Goal: Transaction & Acquisition: Obtain resource

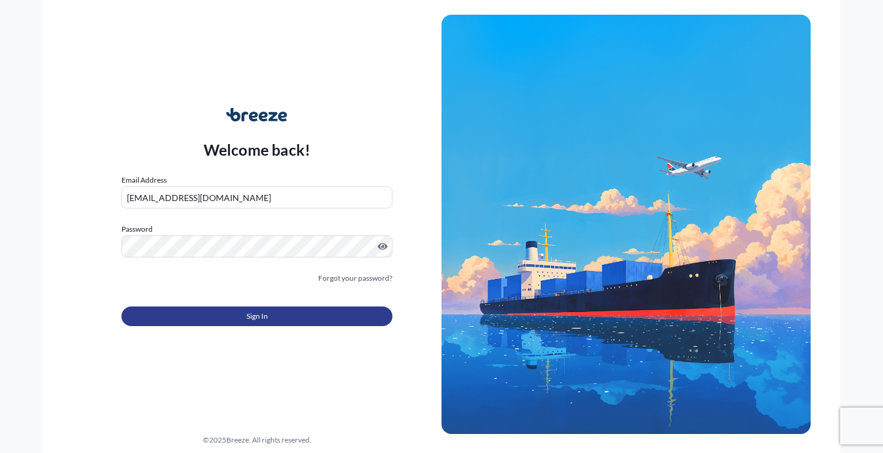
click at [262, 321] on span "Sign In" at bounding box center [257, 316] width 21 height 12
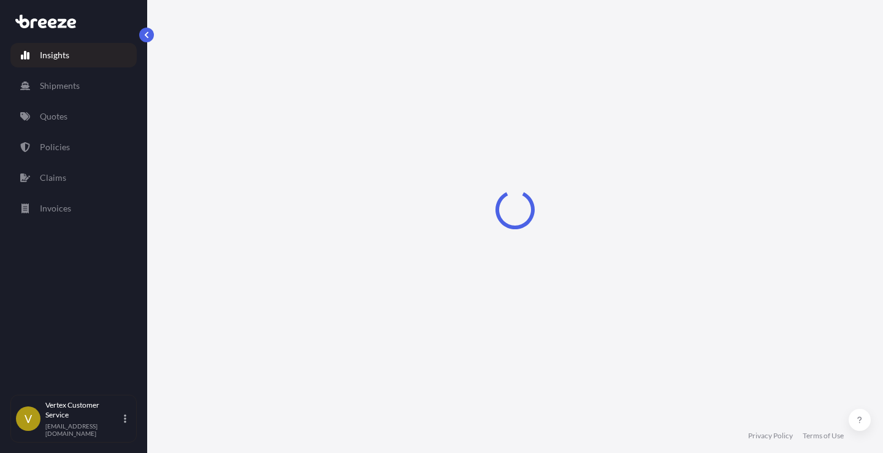
select select "2025"
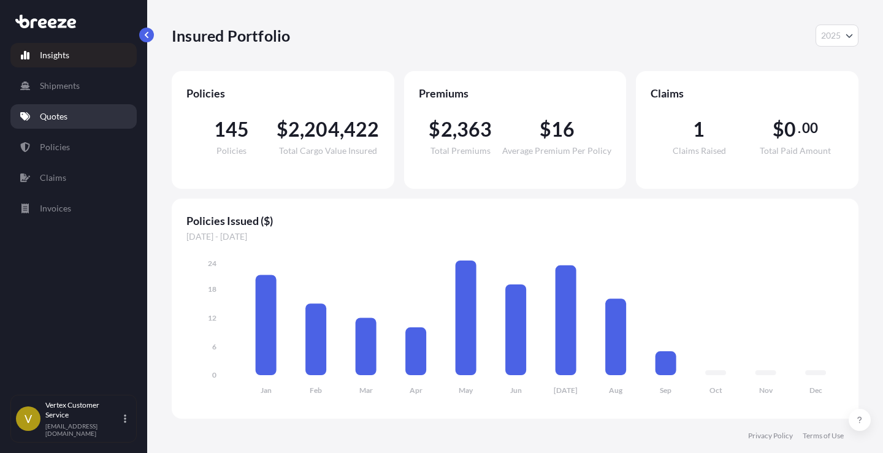
click at [59, 115] on p "Quotes" at bounding box center [54, 116] width 28 height 12
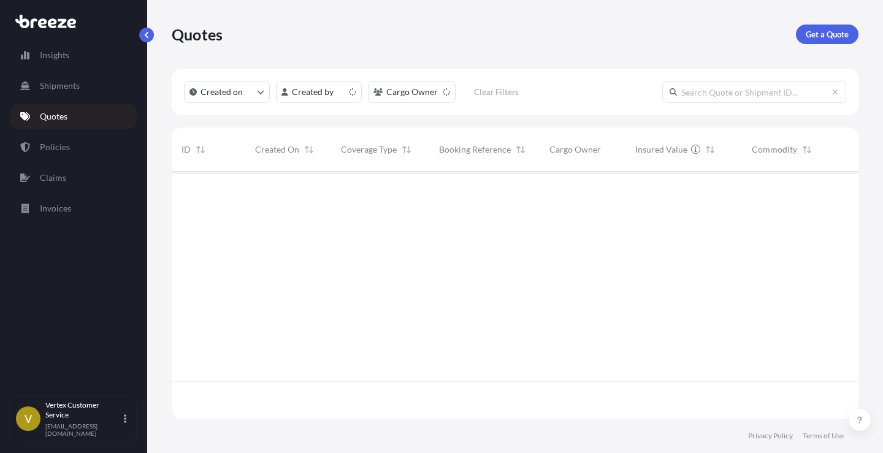
scroll to position [245, 678]
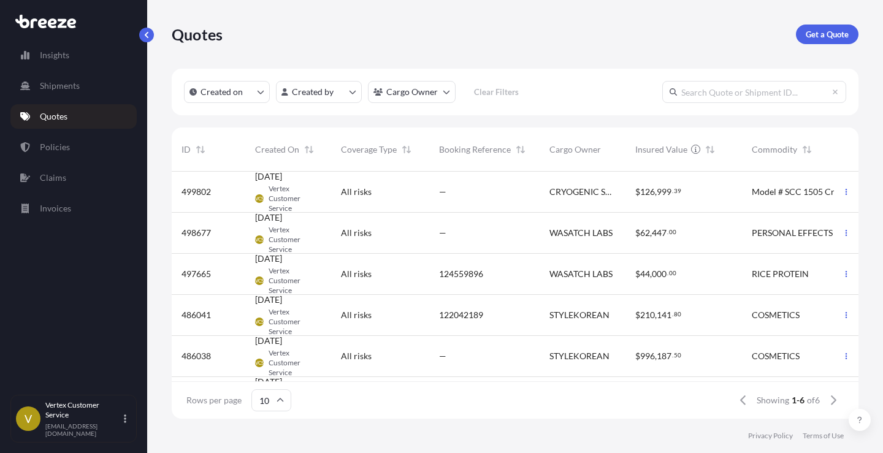
click at [822, 38] on p "Get a Quote" at bounding box center [827, 34] width 43 height 12
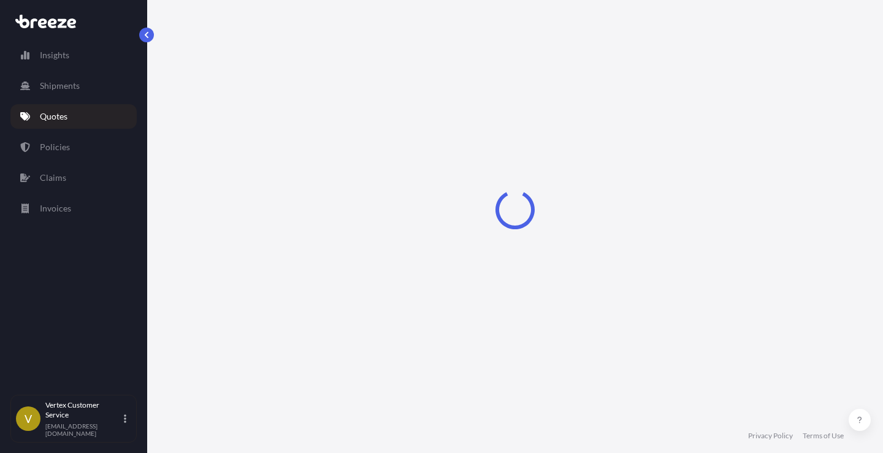
select select "Sea"
select select "1"
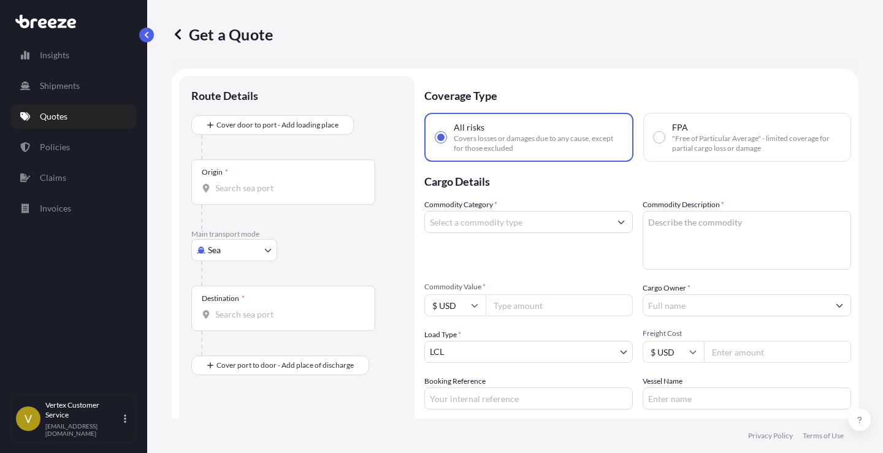
scroll to position [20, 0]
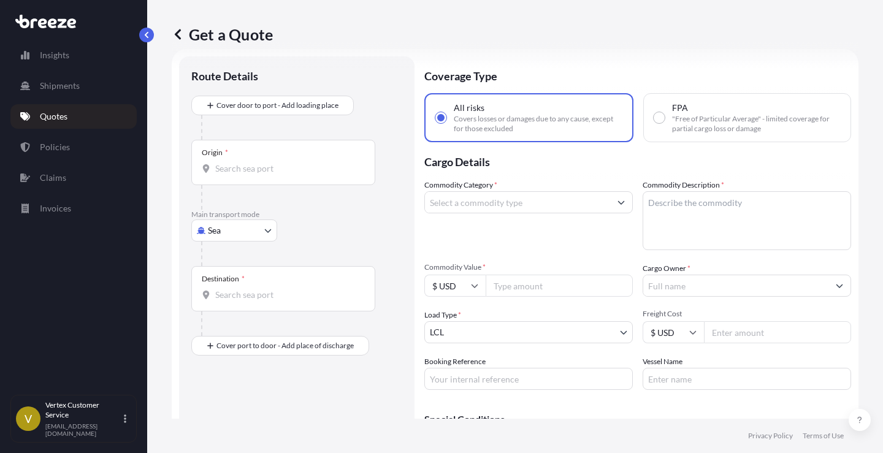
click at [265, 229] on body "Insights Shipments Quotes Policies Claims Invoices V Vertex Customer Service [E…" at bounding box center [441, 226] width 883 height 453
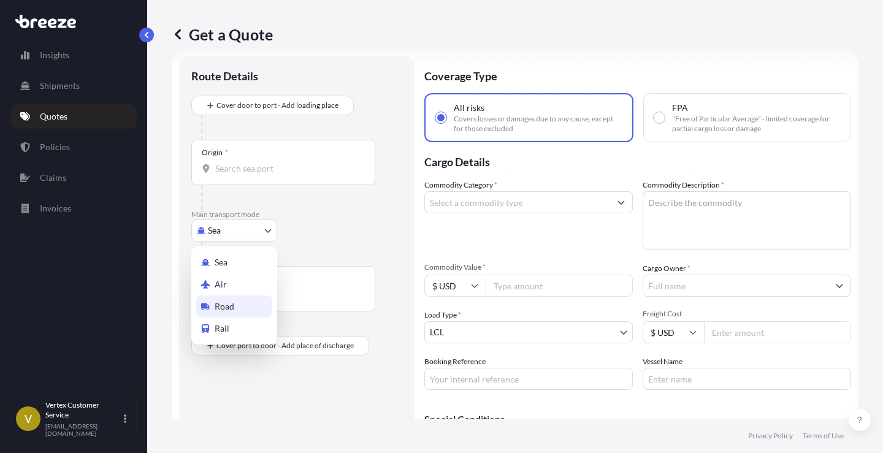
click at [226, 305] on span "Road" at bounding box center [225, 307] width 20 height 12
select select "Road"
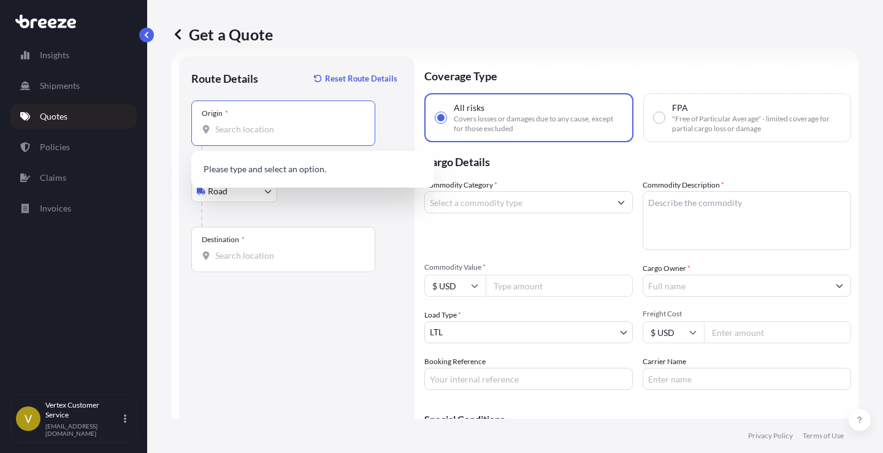
click at [296, 131] on input "Origin *" at bounding box center [287, 129] width 145 height 12
paste input "90670"
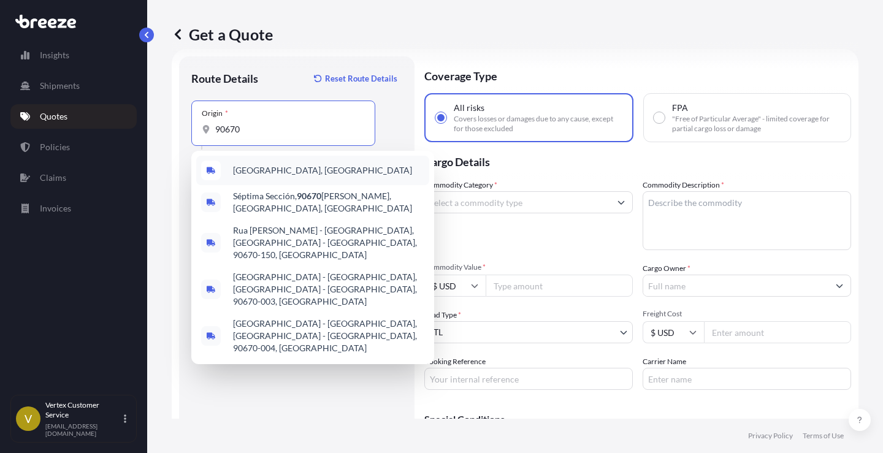
click at [259, 169] on span "[GEOGRAPHIC_DATA], [GEOGRAPHIC_DATA]" at bounding box center [322, 170] width 179 height 12
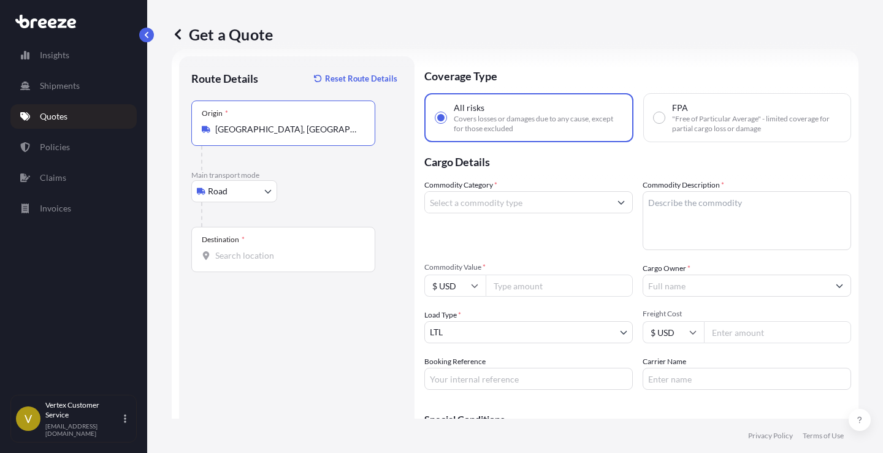
type input "[GEOGRAPHIC_DATA], [GEOGRAPHIC_DATA]"
click at [243, 255] on input "Destination *" at bounding box center [287, 256] width 145 height 12
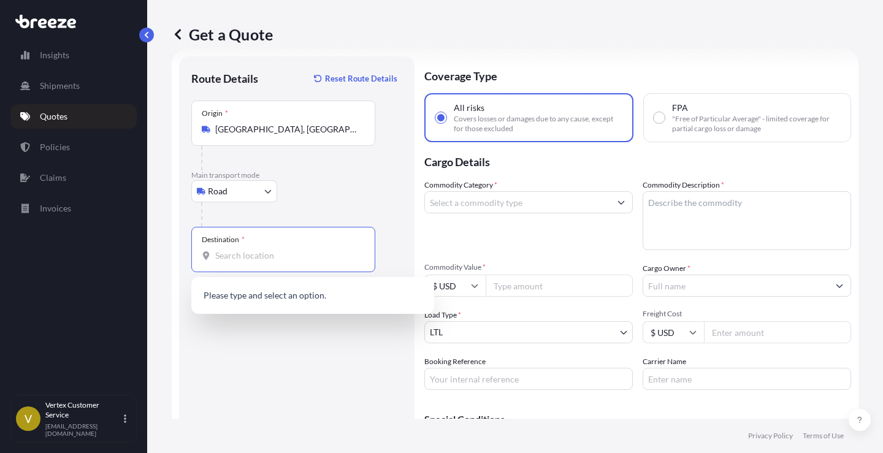
paste input "85283"
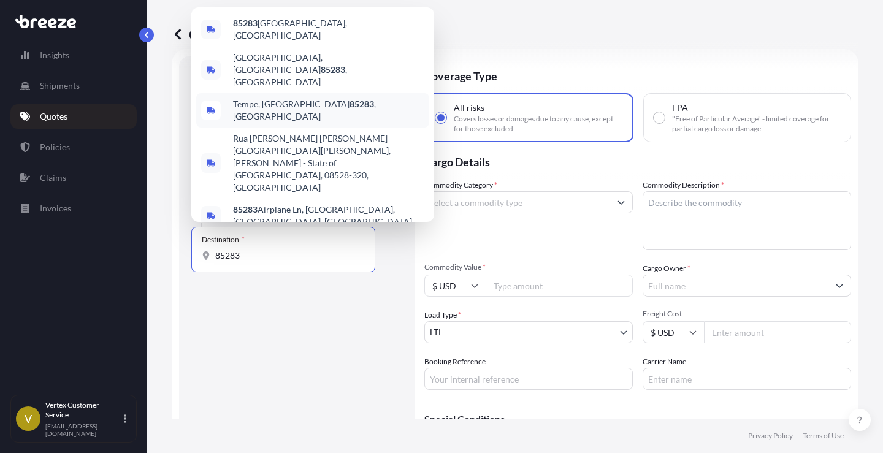
click at [289, 120] on span "Tempe, AZ 85283 , [GEOGRAPHIC_DATA]" at bounding box center [328, 110] width 191 height 25
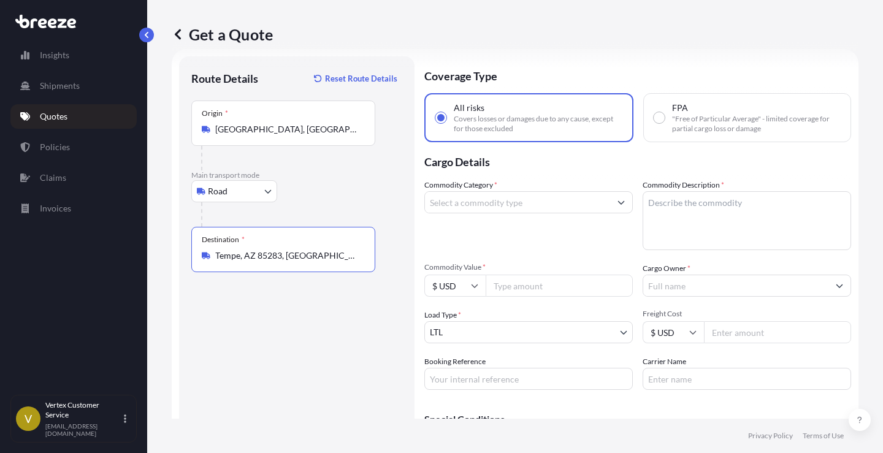
type input "Tempe, AZ 85283, [GEOGRAPHIC_DATA]"
click at [618, 200] on button "Show suggestions" at bounding box center [621, 202] width 22 height 22
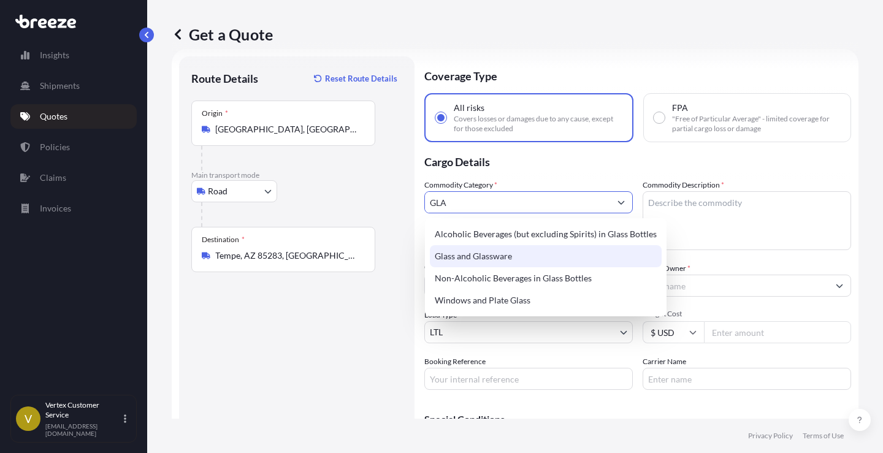
click at [516, 255] on div "Glass and Glassware" at bounding box center [546, 256] width 232 height 22
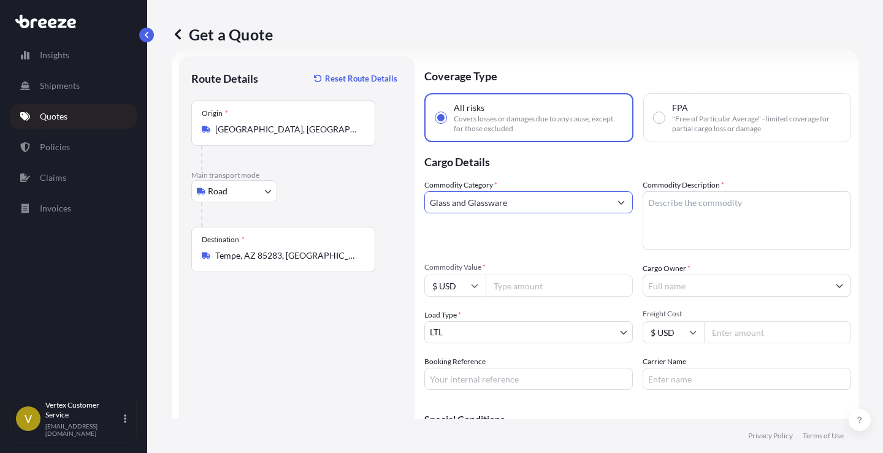
type input "Glass and Glassware"
click at [661, 197] on textarea "Commodity Description *" at bounding box center [747, 220] width 209 height 59
click at [697, 200] on textarea "Commodity Description *" at bounding box center [747, 220] width 209 height 59
paste textarea "AQUARIUM SUPPLIES"
type textarea "AQUARIUM SUPPLIES"
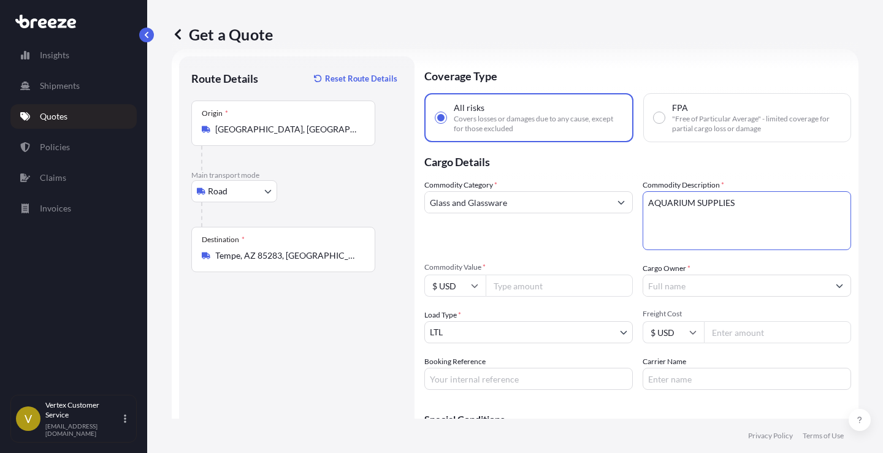
click at [700, 284] on input "Cargo Owner *" at bounding box center [735, 286] width 185 height 22
click at [829, 288] on button "Show suggestions" at bounding box center [840, 286] width 22 height 22
drag, startPoint x: 692, startPoint y: 289, endPoint x: 627, endPoint y: 277, distance: 66.7
click at [627, 277] on div "Commodity Category * Glass and Glassware Commodity Description * AQUARIUM SUPPL…" at bounding box center [637, 284] width 427 height 211
paste input "ARD AQUATICS"
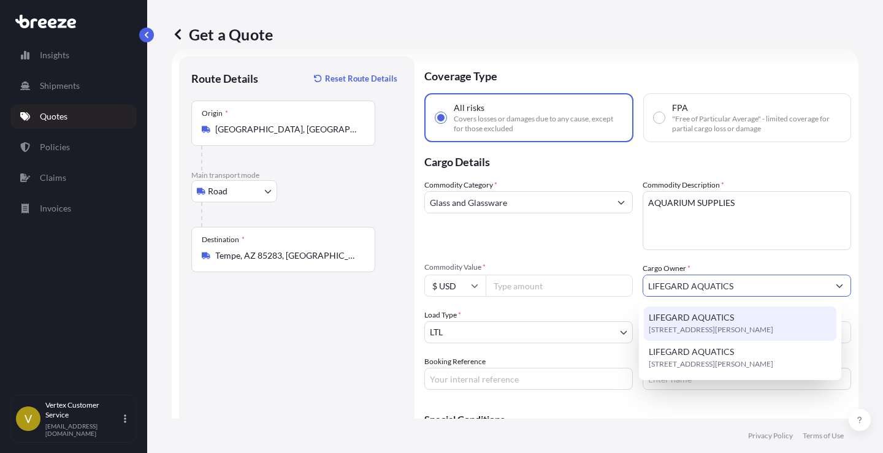
click at [763, 321] on div "LIFEGARD AQUATICS [STREET_ADDRESS][PERSON_NAME]" at bounding box center [740, 324] width 193 height 34
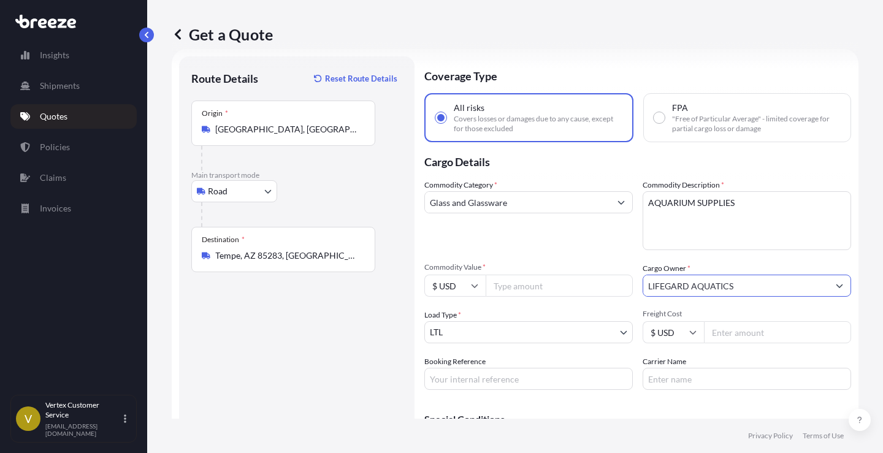
type input "LIFEGARD AQUATICS"
click at [558, 285] on input "Commodity Value *" at bounding box center [559, 286] width 147 height 22
type input "12000"
click at [359, 348] on div "Route Details Reset Route Details Place of loading Road Road Rail Origin * [GEO…" at bounding box center [296, 276] width 211 height 415
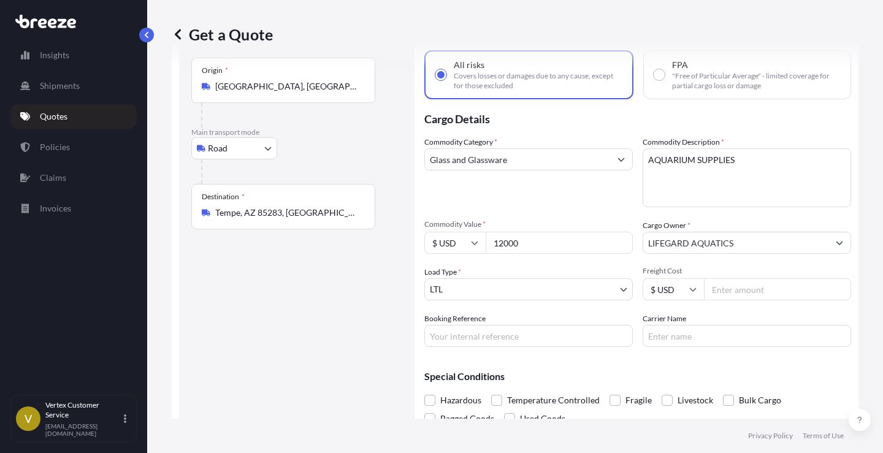
scroll to position [104, 0]
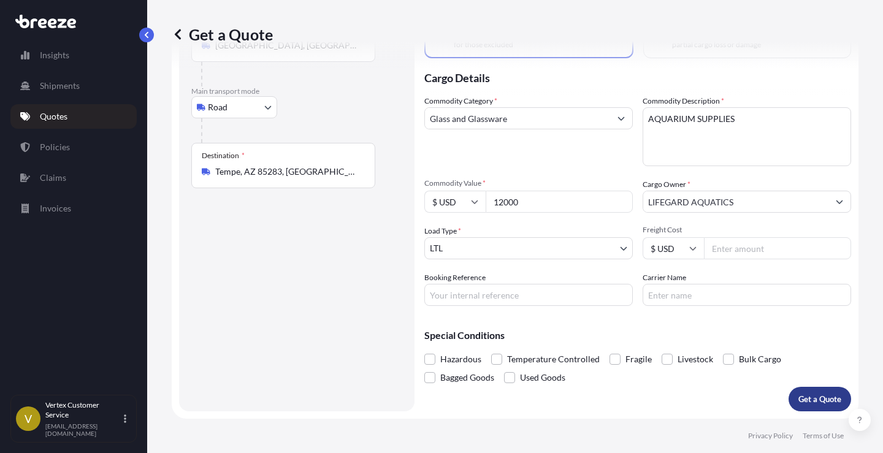
click at [816, 393] on button "Get a Quote" at bounding box center [820, 399] width 63 height 25
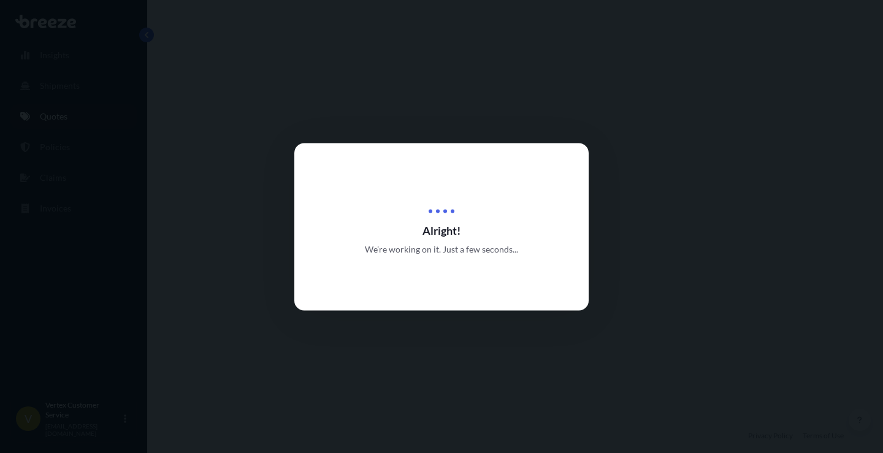
select select "Road"
select select "1"
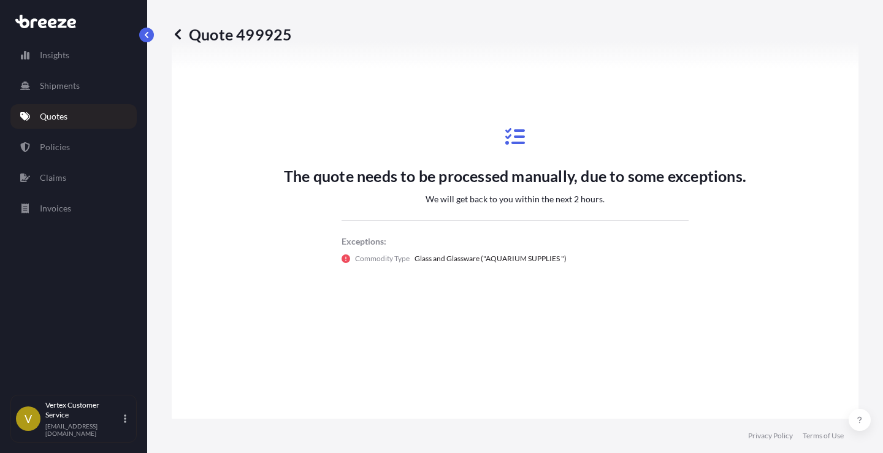
scroll to position [707, 0]
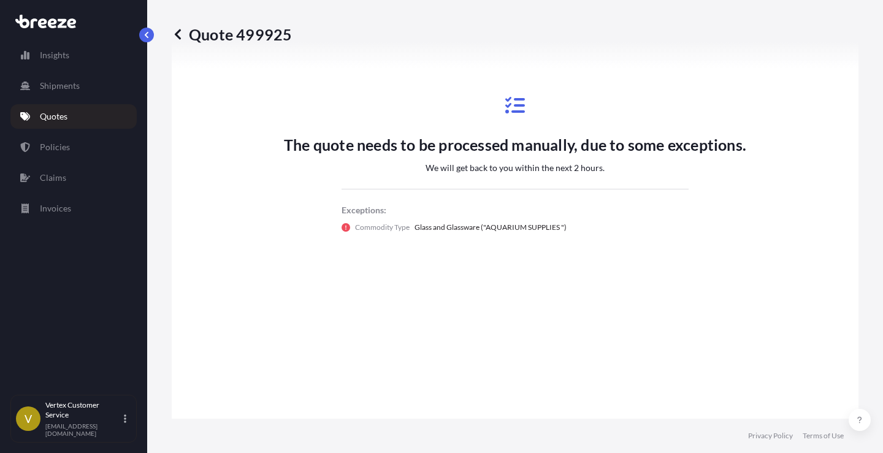
click at [399, 353] on div "The quote needs to be processed manually, due to some exceptions. We will get b…" at bounding box center [515, 164] width 653 height 638
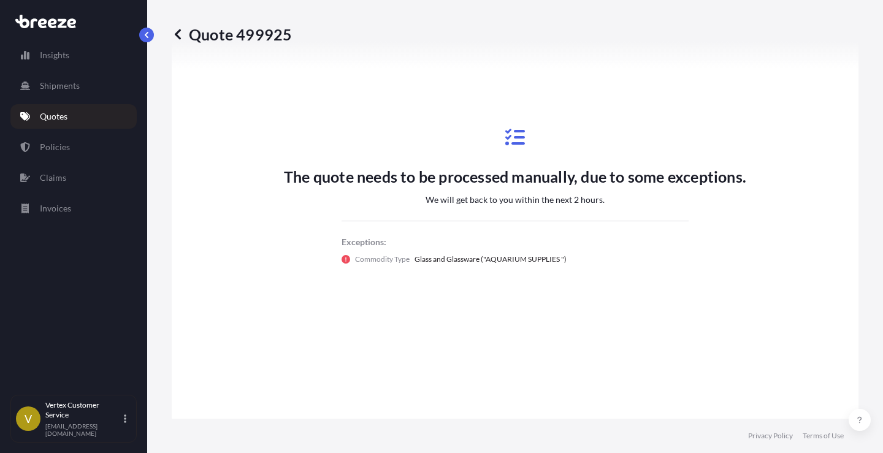
scroll to position [688, 0]
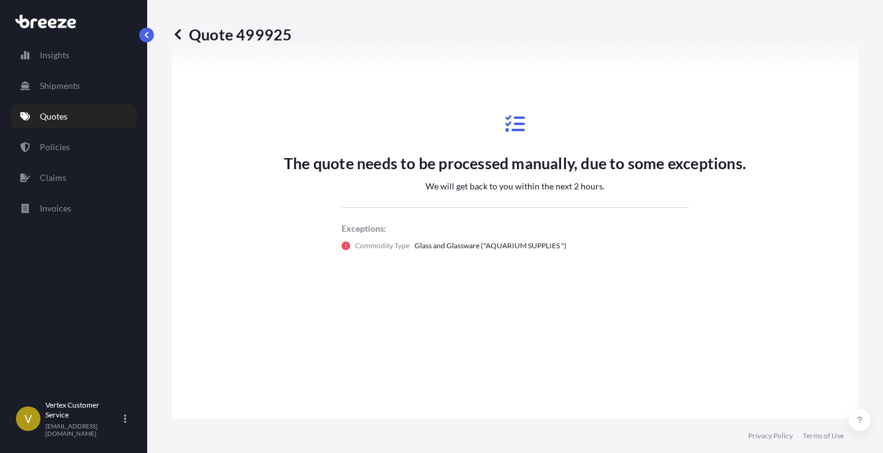
click at [385, 312] on div "The quote needs to be processed manually, due to some exceptions. We will get b…" at bounding box center [515, 183] width 653 height 638
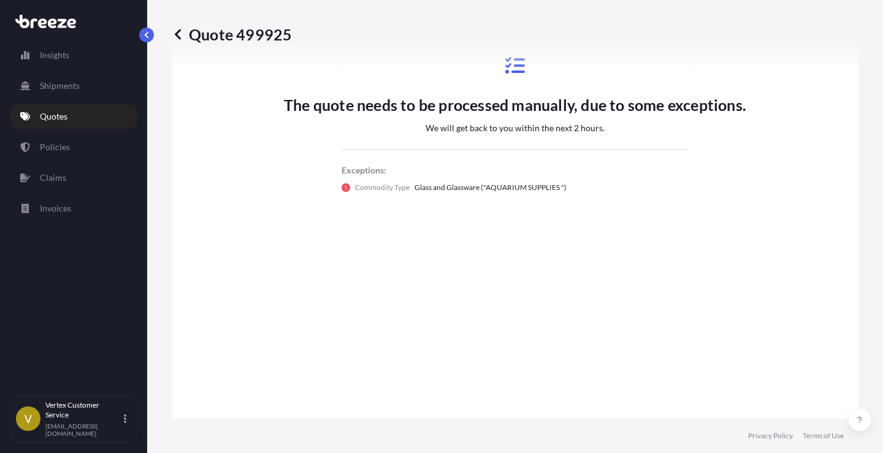
scroll to position [733, 0]
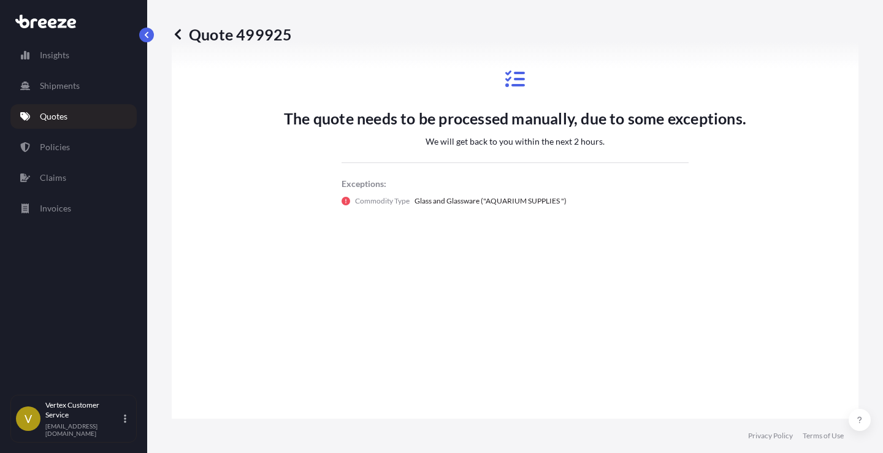
click at [385, 285] on div "The quote needs to be processed manually, due to some exceptions. We will get b…" at bounding box center [515, 138] width 653 height 638
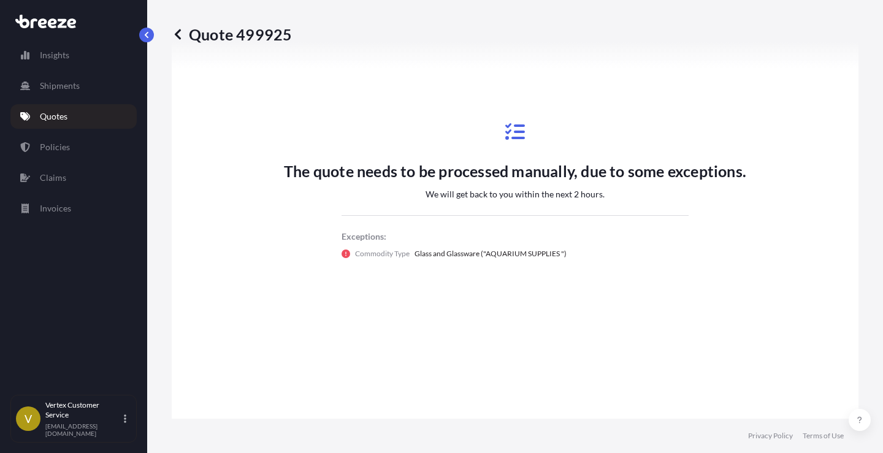
scroll to position [672, 0]
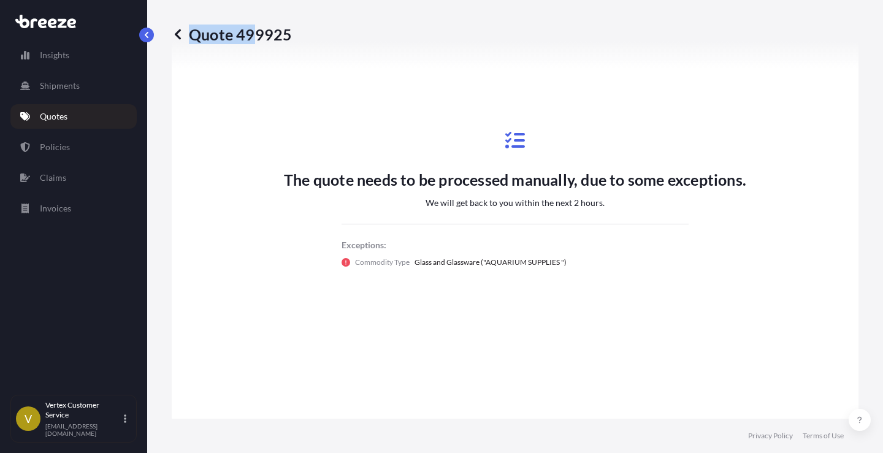
drag, startPoint x: 268, startPoint y: 36, endPoint x: 253, endPoint y: 36, distance: 14.7
click at [253, 36] on div "Quote 499925" at bounding box center [515, 35] width 687 height 20
click at [236, 63] on div "Quote 499925" at bounding box center [515, 34] width 687 height 69
drag, startPoint x: 239, startPoint y: 39, endPoint x: 288, endPoint y: 38, distance: 49.1
click at [288, 38] on p "Quote 499925" at bounding box center [232, 35] width 120 height 20
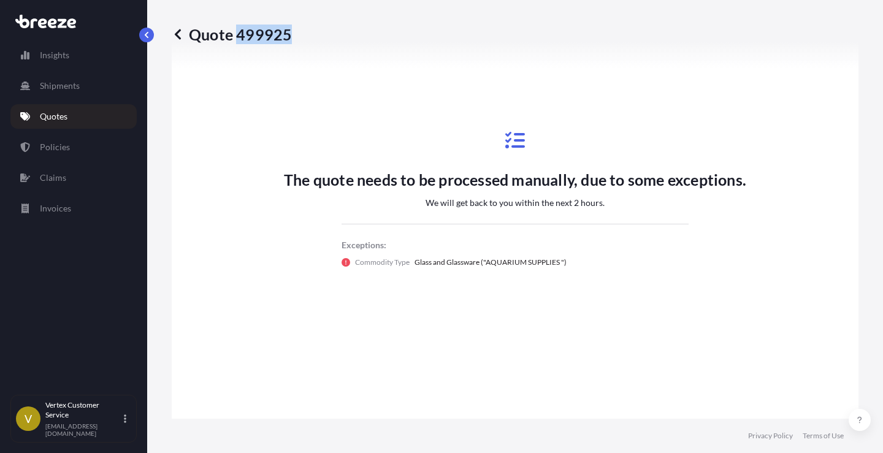
copy p "499925"
click at [619, 328] on div "The quote needs to be processed manually, due to some exceptions. We will get b…" at bounding box center [515, 199] width 653 height 638
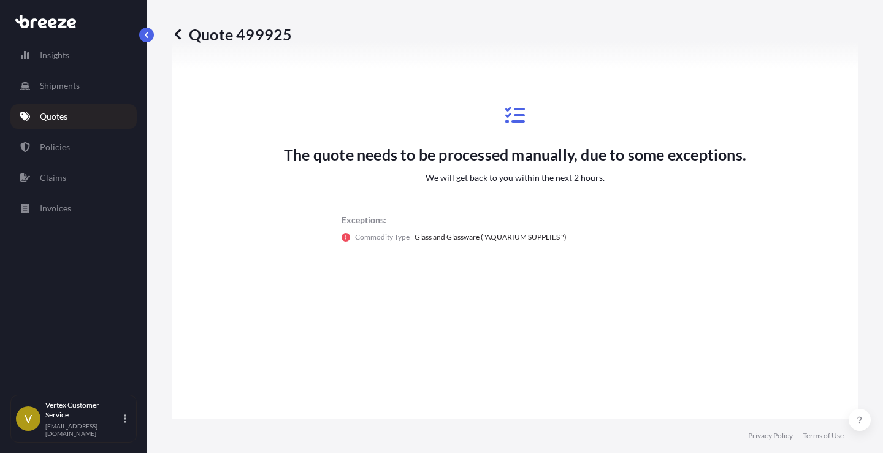
scroll to position [693, 0]
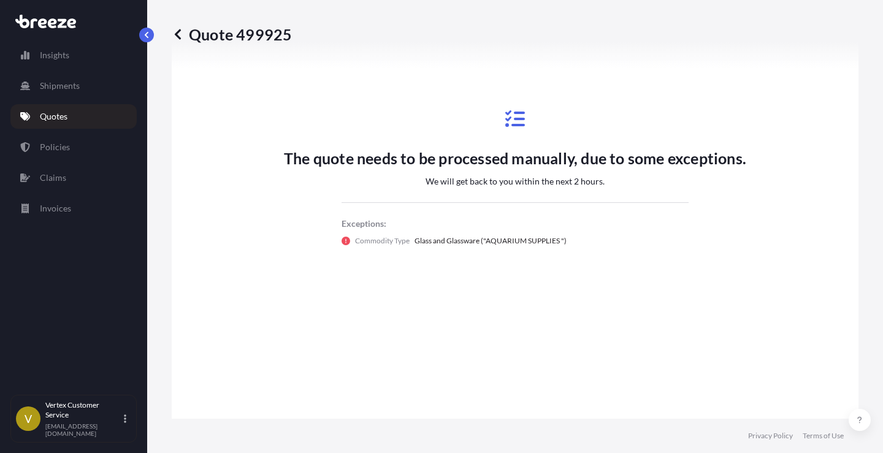
click at [523, 356] on div "The quote needs to be processed manually, due to some exceptions. We will get b…" at bounding box center [515, 178] width 653 height 638
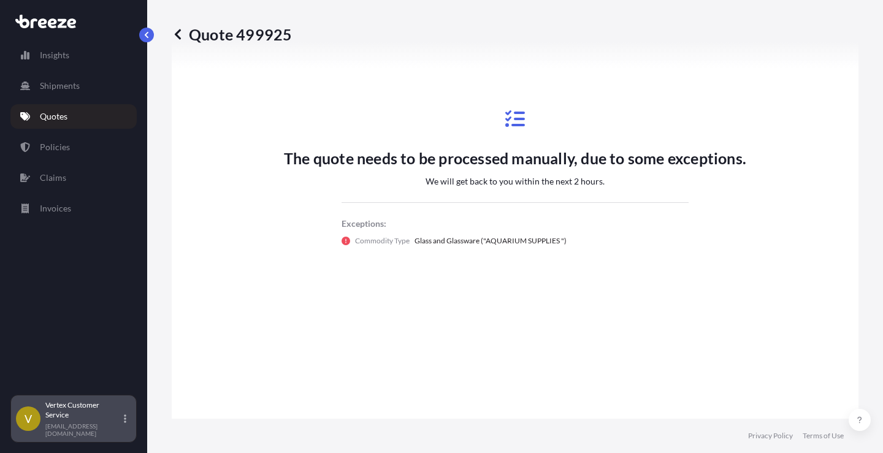
click at [128, 420] on div "Vertex Customer Service [EMAIL_ADDRESS][DOMAIN_NAME]" at bounding box center [88, 418] width 86 height 37
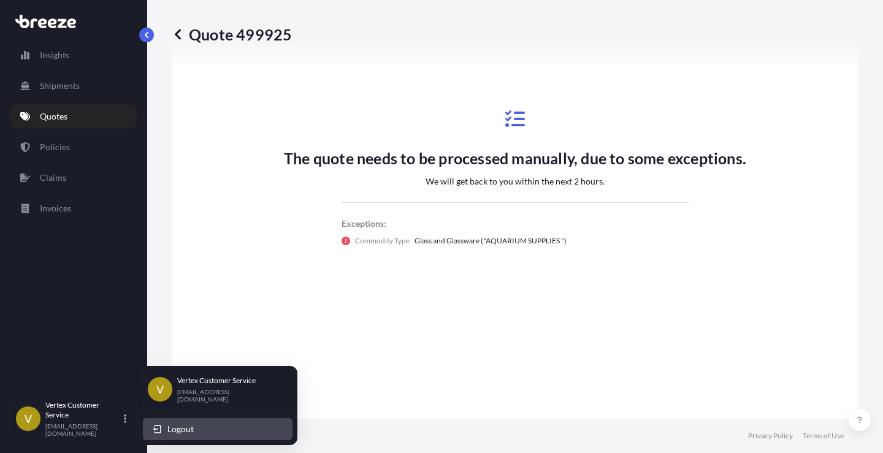
click at [186, 423] on span "Logout" at bounding box center [180, 429] width 26 height 12
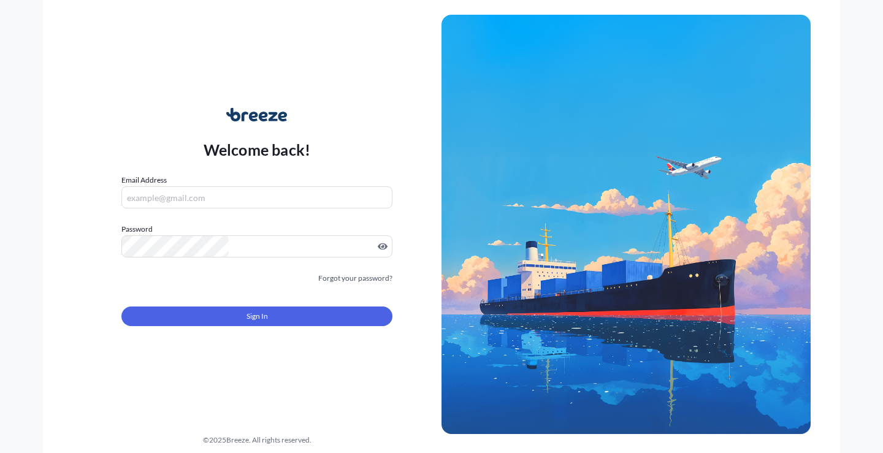
type input "[EMAIL_ADDRESS][DOMAIN_NAME]"
